Goal: Information Seeking & Learning: Check status

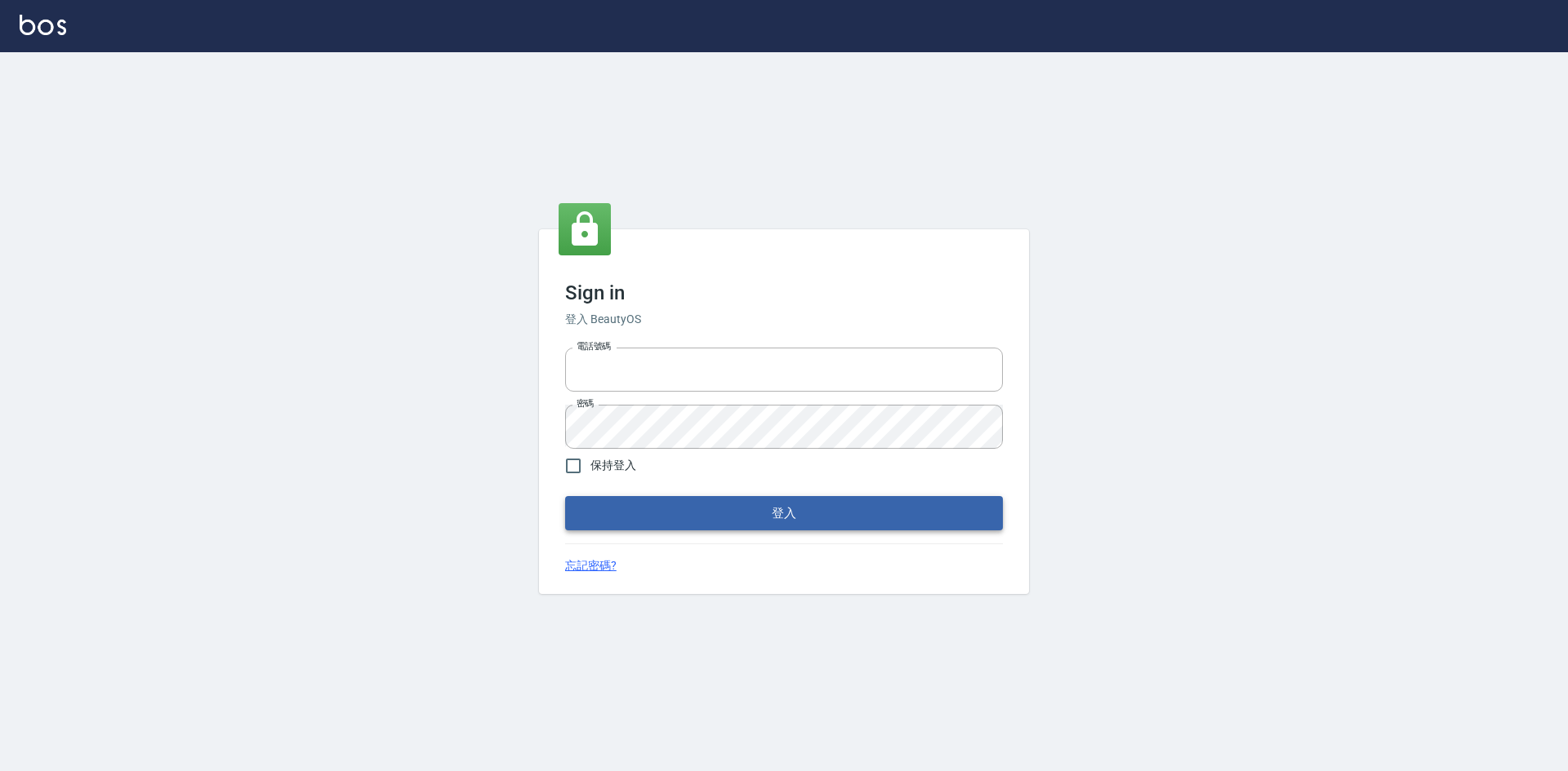
type input "0422211177"
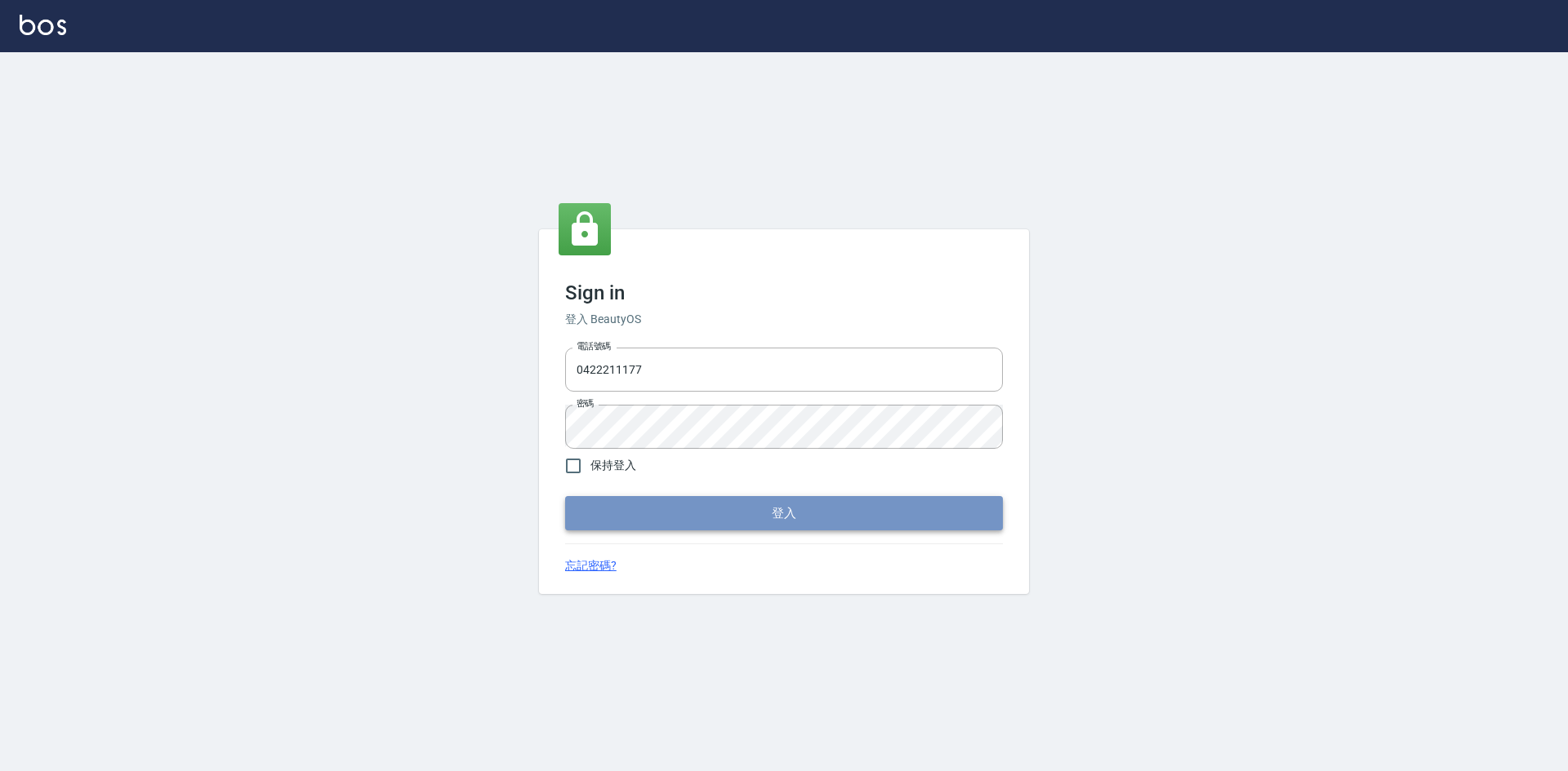
click at [839, 522] on button "登入" at bounding box center [784, 513] width 438 height 34
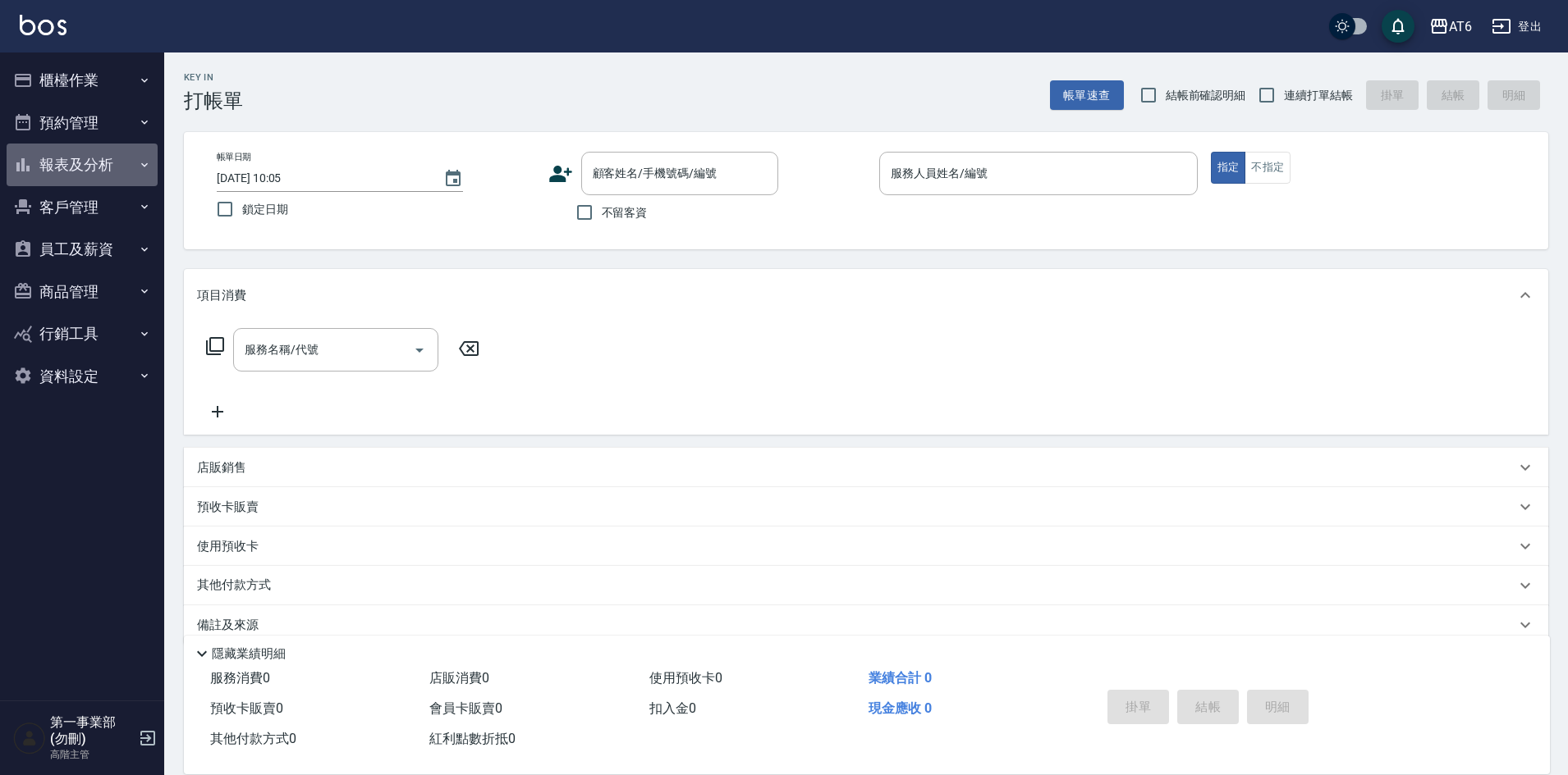
click at [106, 161] on button "報表及分析" at bounding box center [82, 165] width 151 height 43
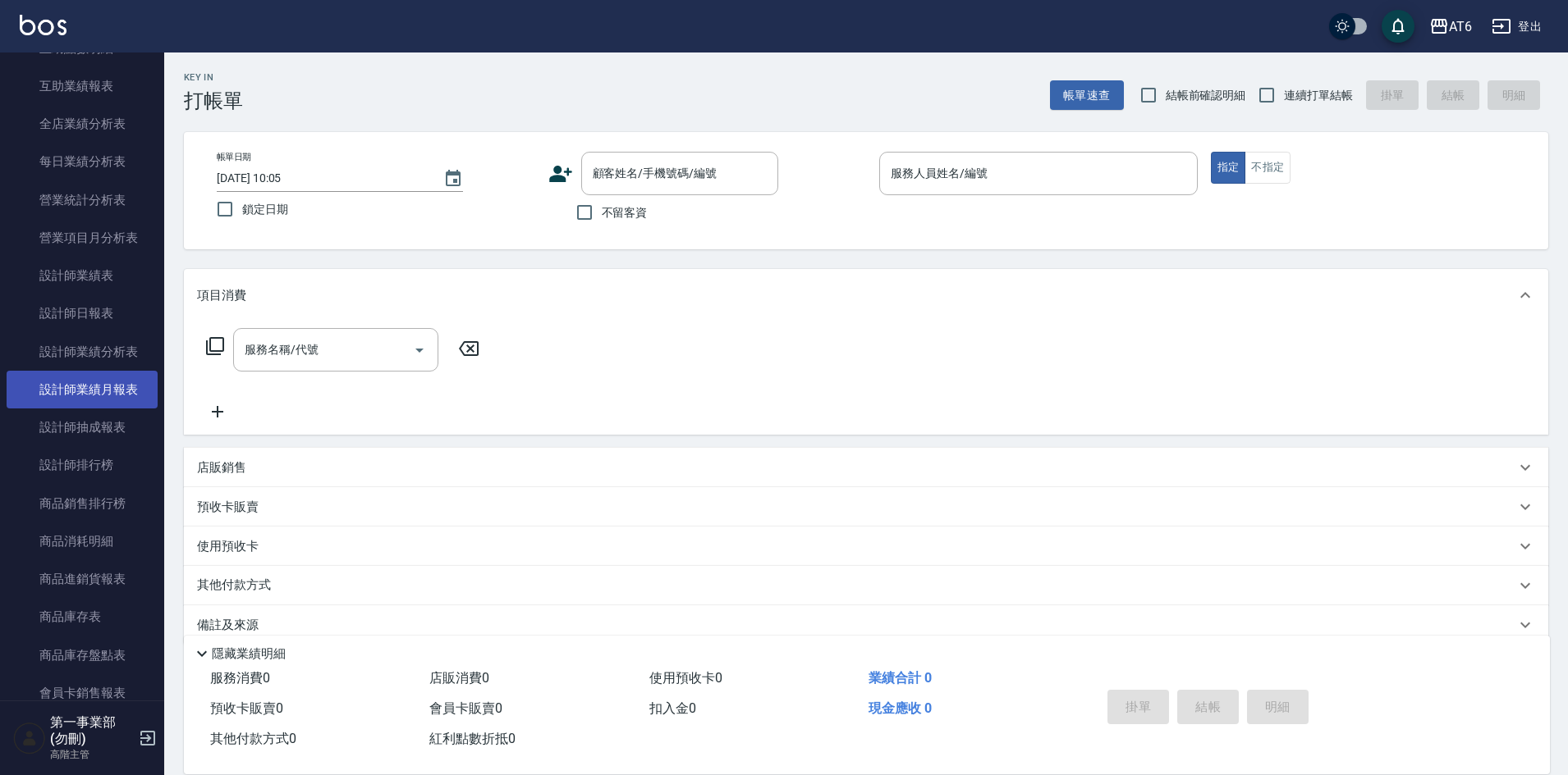
scroll to position [492, 0]
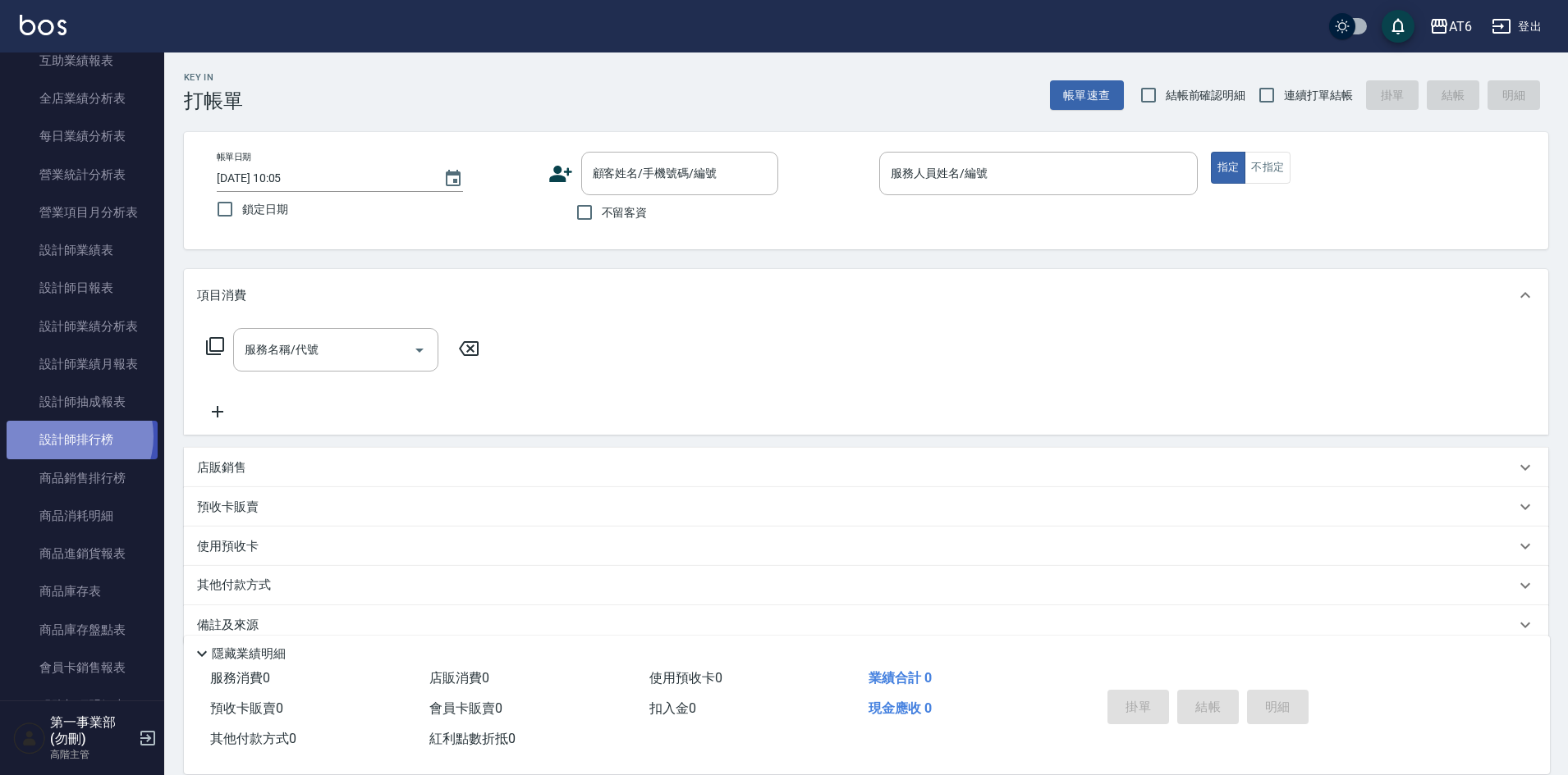
click at [67, 436] on link "設計師排行榜" at bounding box center [82, 440] width 151 height 38
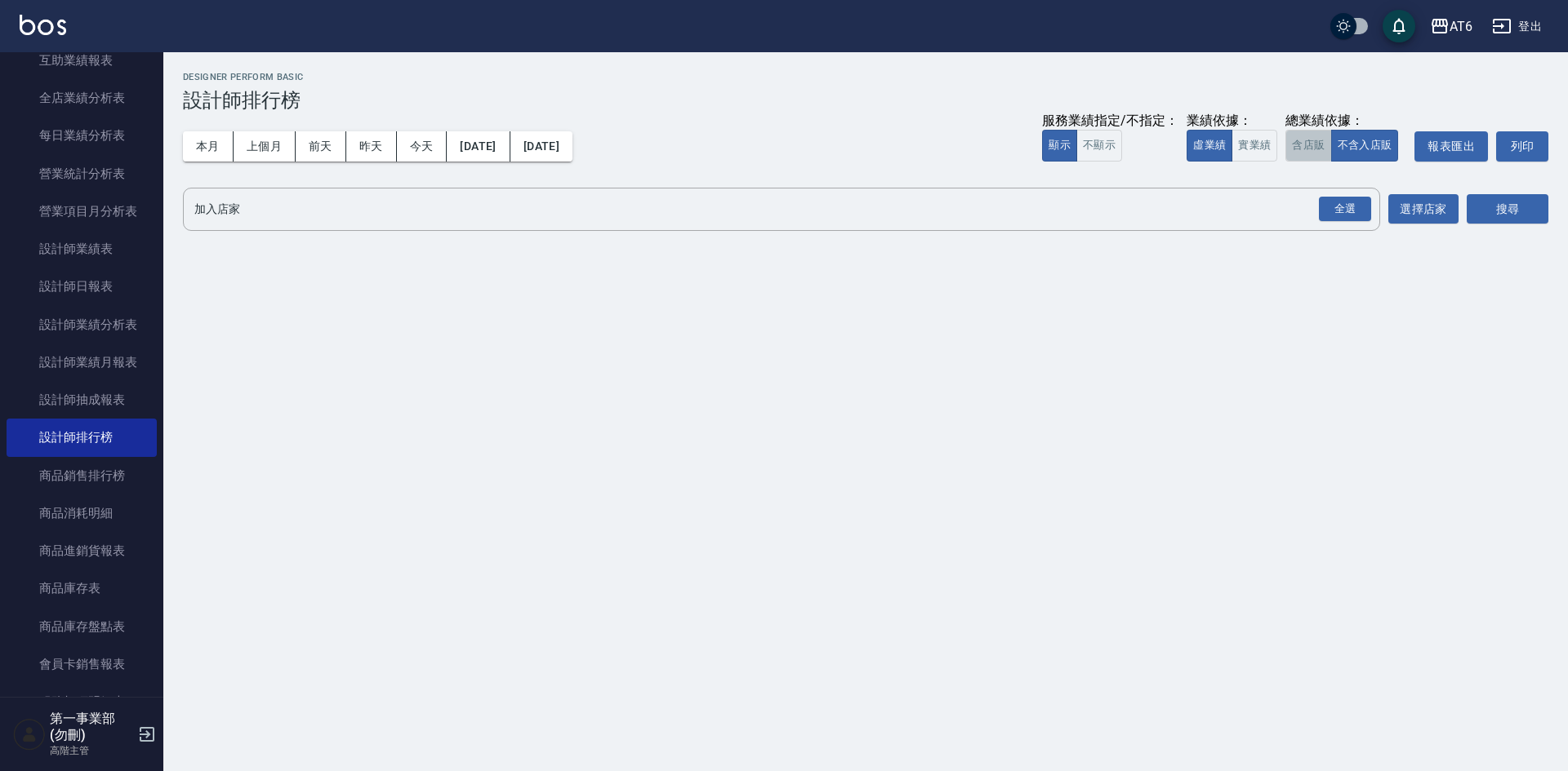
click at [1303, 147] on button "含店販" at bounding box center [1308, 146] width 46 height 31
click at [1329, 203] on div "全選" at bounding box center [1344, 209] width 52 height 26
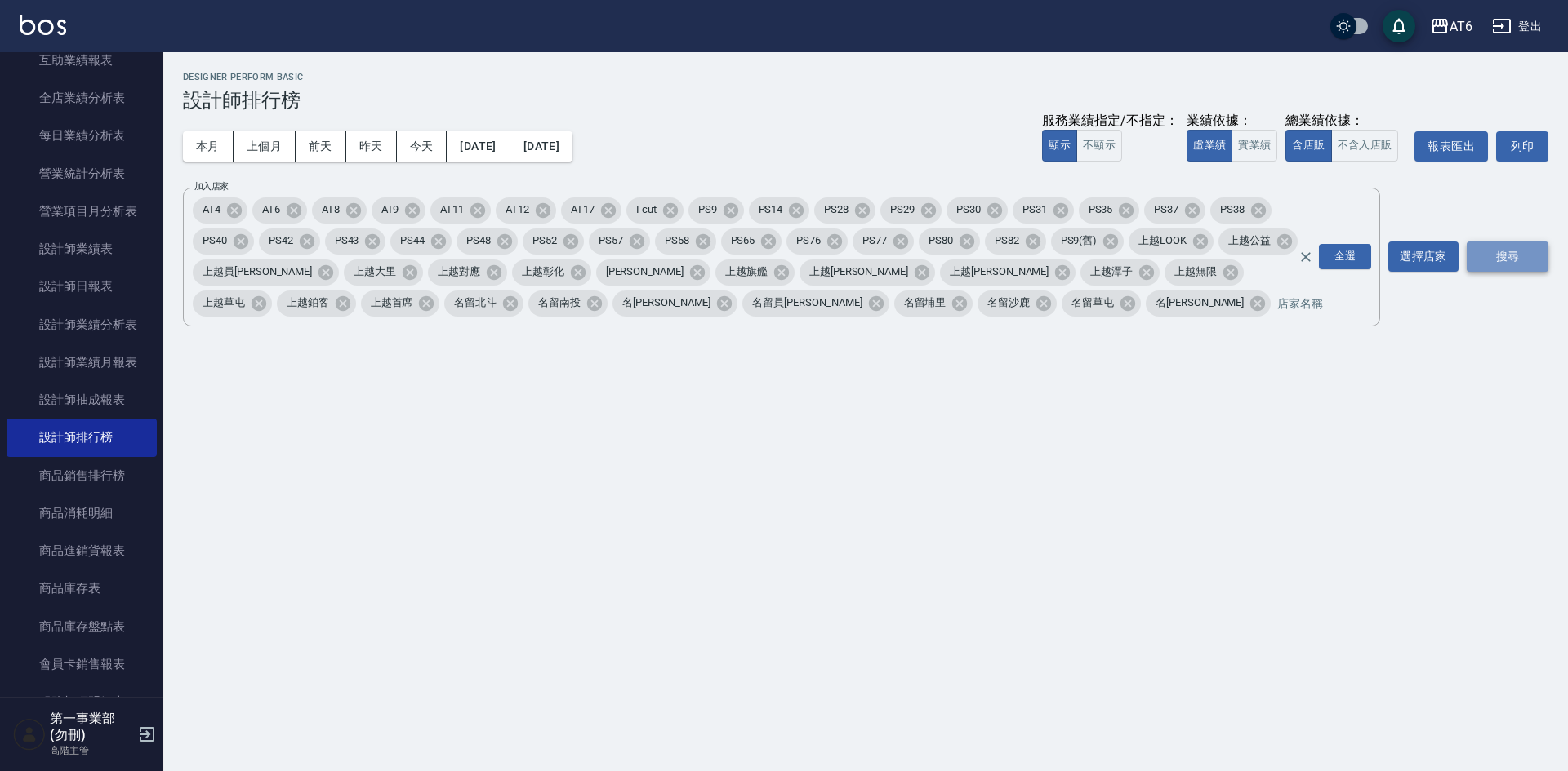
click at [1508, 259] on button "搜尋" at bounding box center [1508, 256] width 82 height 30
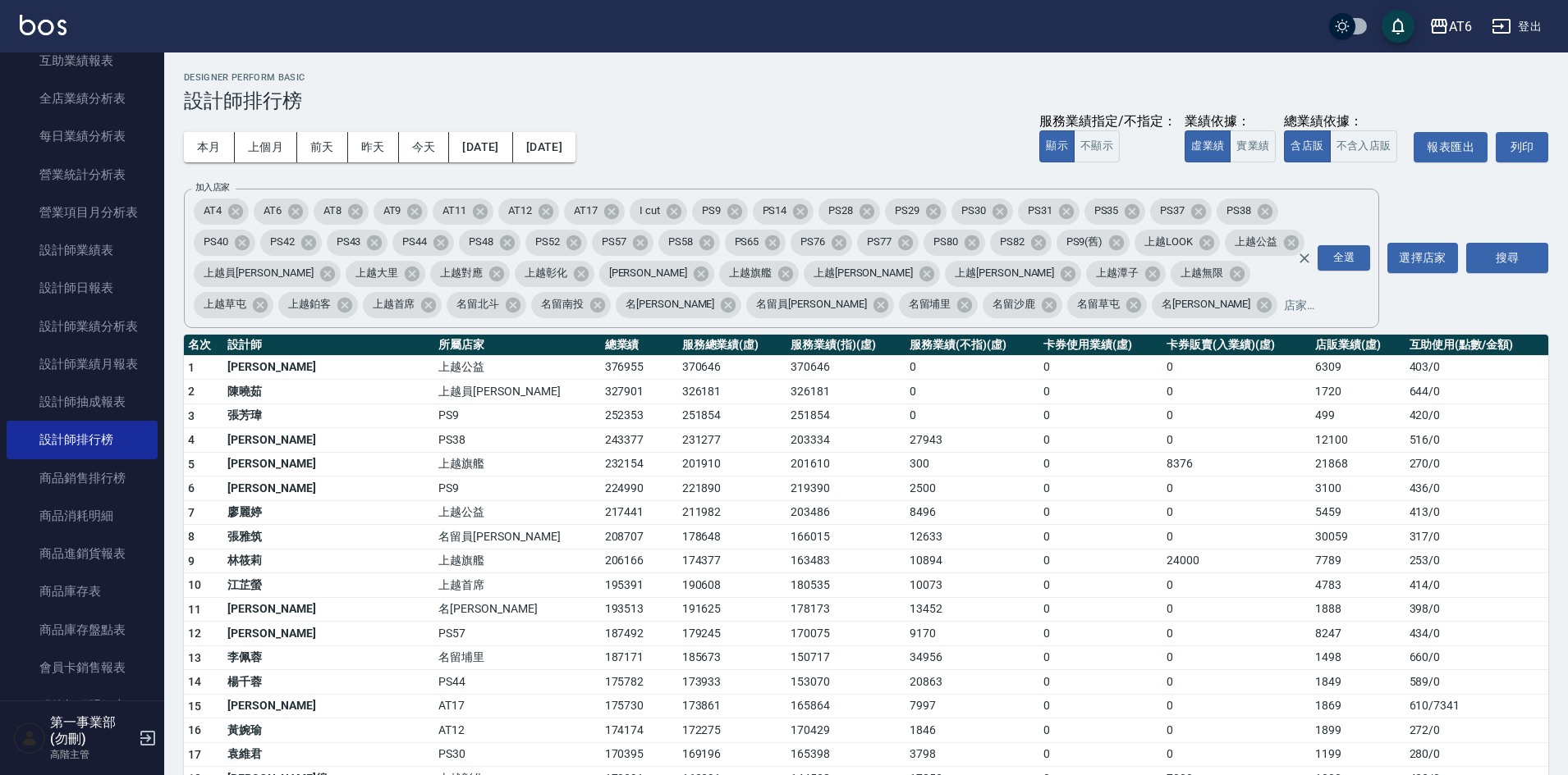
click at [845, 88] on div "Designer Perform Basic 設計師排行榜" at bounding box center [866, 92] width 1364 height 40
click at [776, 136] on div "本月 上個月 [DATE] [DATE] [DATE] [DATE] [DATE] 服務業績指定/不指定： 顯示 不顯示 業績依據： 虛業績 實業績 總業績依…" at bounding box center [866, 147] width 1364 height 70
click at [797, 136] on div "本月 上個月 [DATE] [DATE] [DATE] [DATE] [DATE] 服務業績指定/不指定： 顯示 不顯示 業績依據： 虛業績 實業績 總業績依…" at bounding box center [866, 147] width 1364 height 70
click at [785, 138] on div "本月 上個月 [DATE] [DATE] [DATE] [DATE] [DATE] 服務業績指定/不指定： 顯示 不顯示 業績依據： 虛業績 實業績 總業績依…" at bounding box center [866, 147] width 1364 height 70
click at [763, 92] on h3 "設計師排行榜" at bounding box center [866, 101] width 1364 height 23
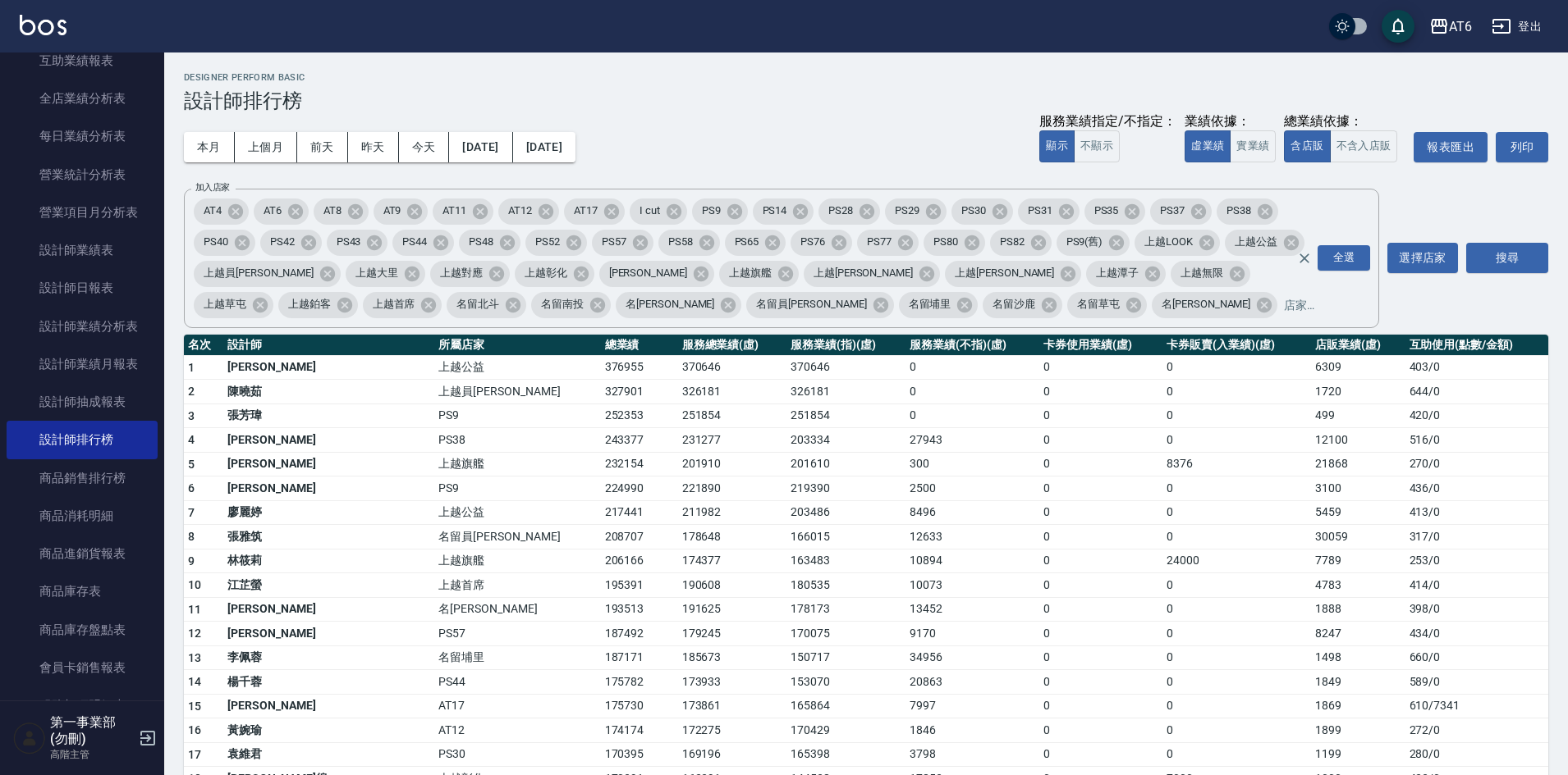
click at [808, 112] on div "本月 上個月 [DATE] [DATE] [DATE] [DATE] [DATE] 服務業績指定/不指定： 顯示 不顯示 業績依據： 虛業績 實業績 總業績依…" at bounding box center [866, 147] width 1364 height 70
click at [428, 77] on h2 "Designer Perform Basic" at bounding box center [866, 77] width 1364 height 10
click at [793, 541] on td "166015" at bounding box center [846, 537] width 119 height 25
click at [678, 109] on h3 "設計師排行榜" at bounding box center [866, 101] width 1364 height 23
click at [919, 146] on div "本月 上個月 [DATE] [DATE] [DATE] [DATE] [DATE] 服務業績指定/不指定： 顯示 不顯示 業績依據： 虛業績 實業績 總業績依…" at bounding box center [866, 147] width 1364 height 70
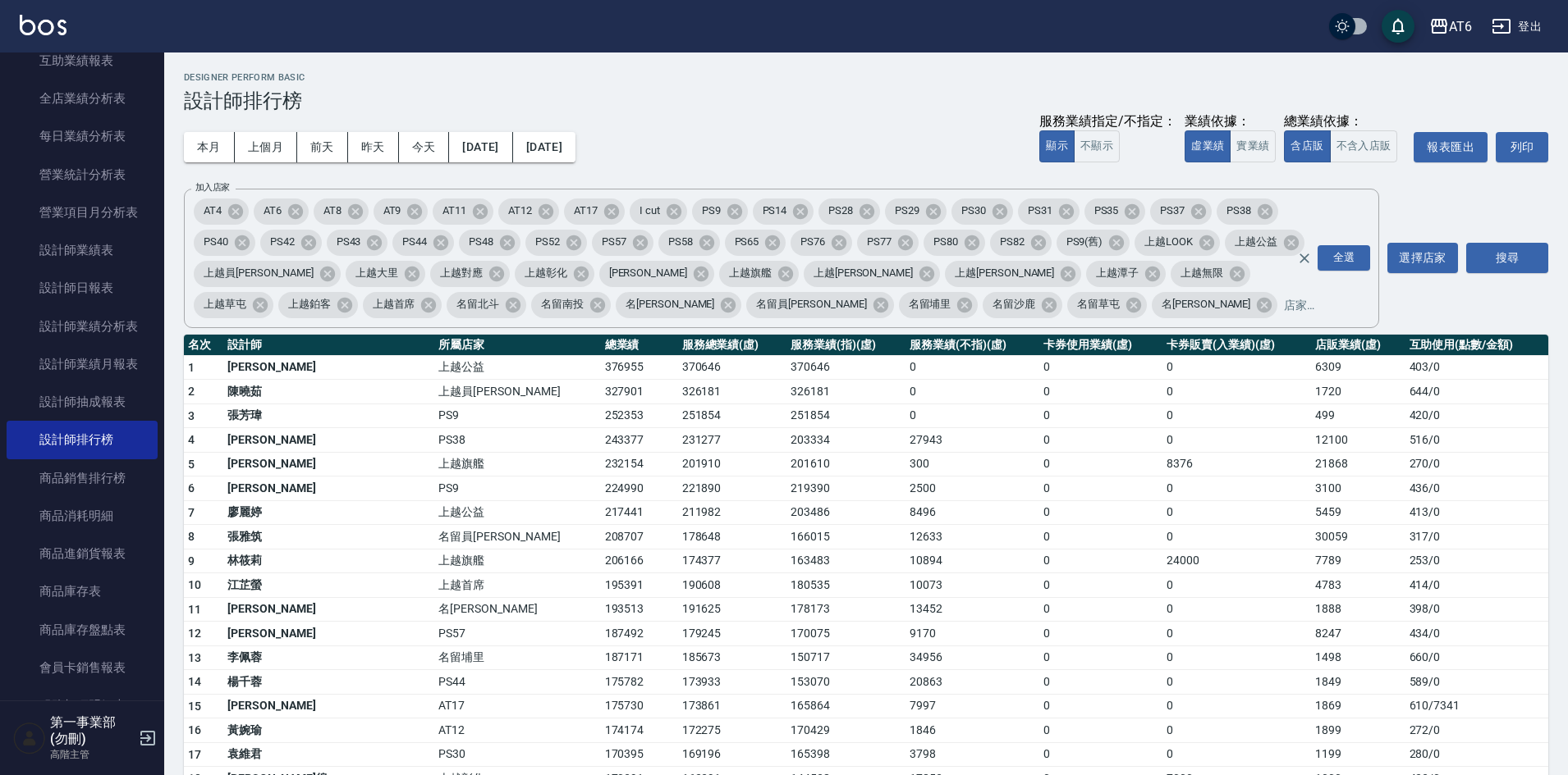
click at [897, 175] on div "本月 上個月 [DATE] [DATE] [DATE] [DATE] [DATE] 服務業績指定/不指定： 顯示 不顯示 業績依據： 虛業績 實業績 總業績依…" at bounding box center [866, 147] width 1364 height 70
drag, startPoint x: 1085, startPoint y: 636, endPoint x: 1050, endPoint y: 774, distance: 142.4
click at [1084, 636] on td "0" at bounding box center [1101, 634] width 123 height 25
click at [912, 109] on h3 "設計師排行榜" at bounding box center [866, 101] width 1364 height 23
click at [915, 79] on h2 "Designer Perform Basic" at bounding box center [866, 77] width 1364 height 10
